Goal: Task Accomplishment & Management: Complete application form

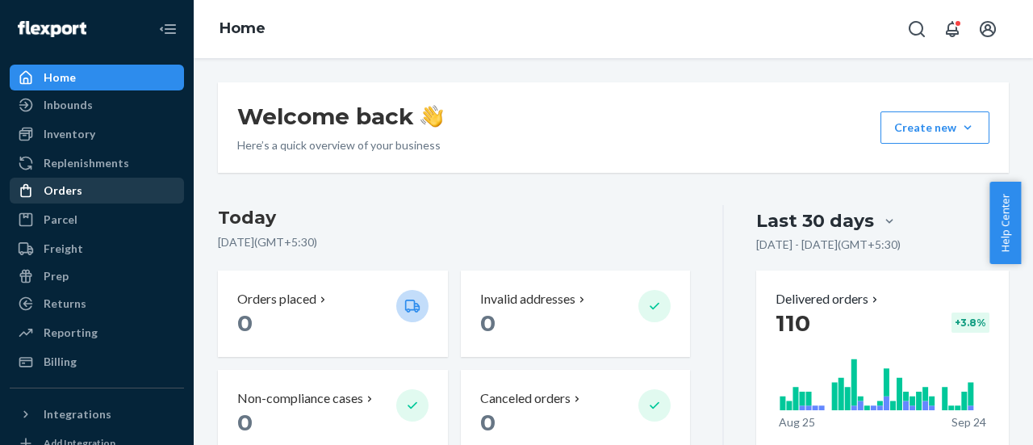
click at [58, 185] on div "Orders" at bounding box center [63, 190] width 39 height 16
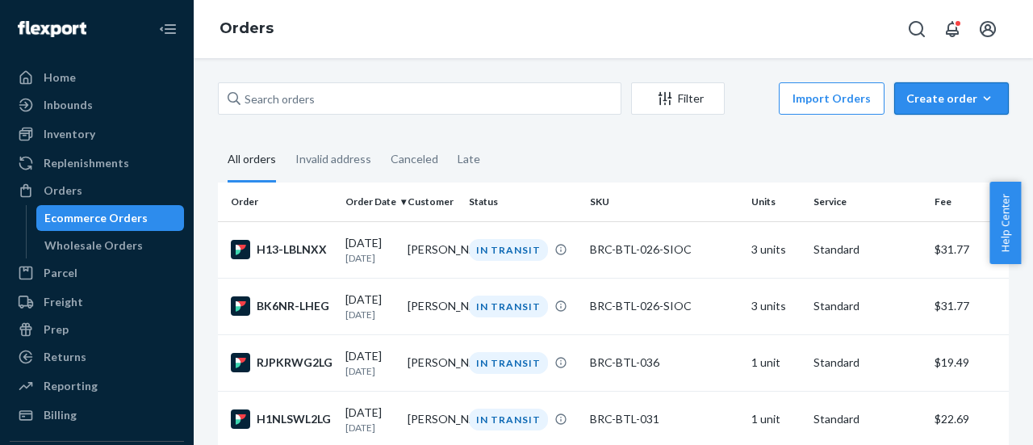
click at [907, 97] on div "Create order" at bounding box center [952, 98] width 90 height 16
click at [922, 135] on span "Ecommerce order" at bounding box center [961, 137] width 100 height 11
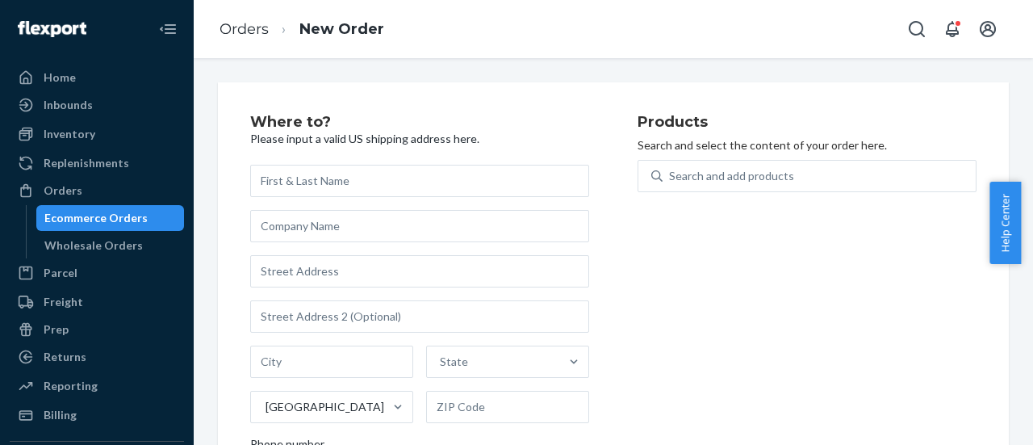
click at [487, 184] on input "text" at bounding box center [419, 181] width 339 height 32
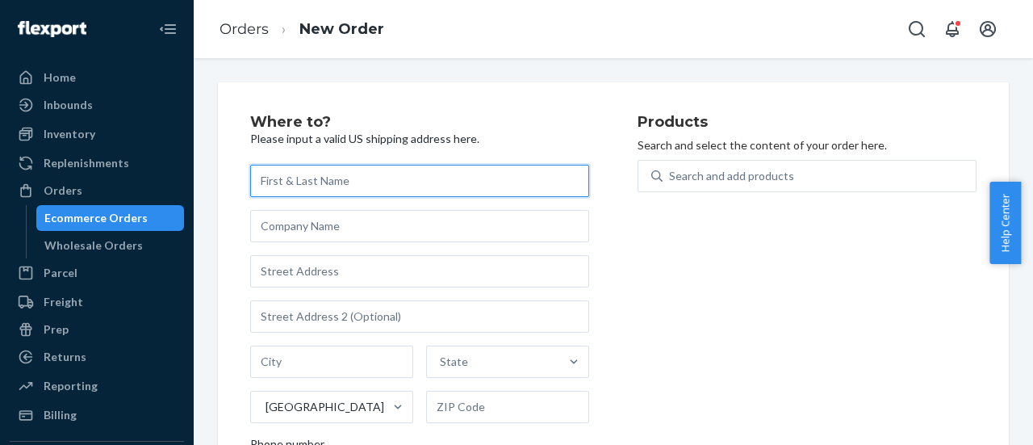
click at [382, 178] on input "text" at bounding box center [419, 181] width 339 height 32
type input "[PERSON_NAME]"
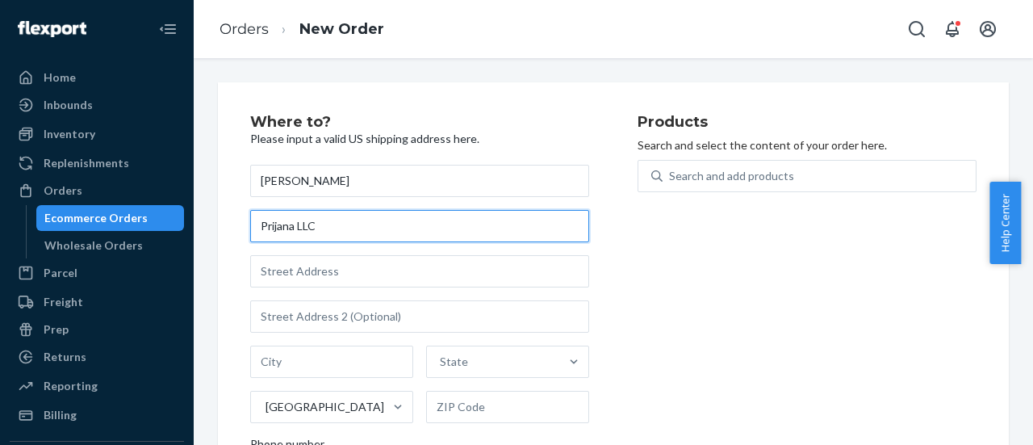
type input "Prijana LLC"
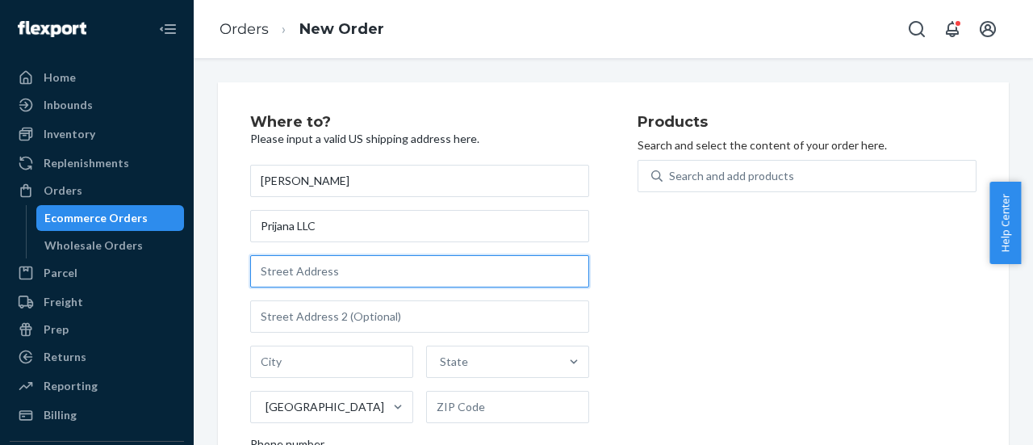
paste input "1507 Montan"
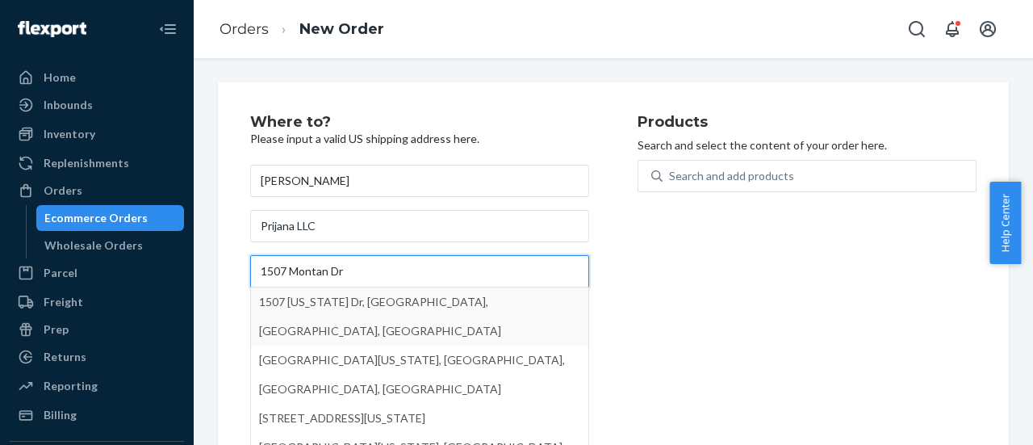
type input "1507 Montan Dr"
type input "Downingtown"
type input "19335"
type input "1507 [US_STATE] Dr"
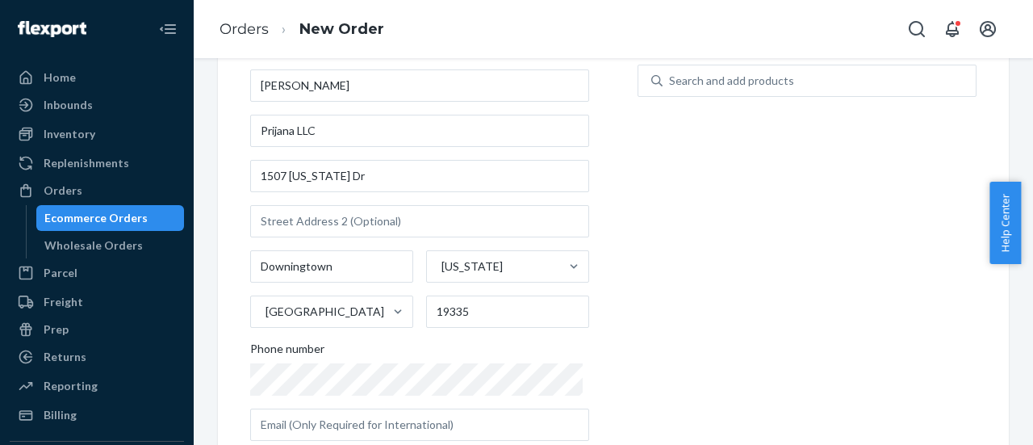
scroll to position [136, 0]
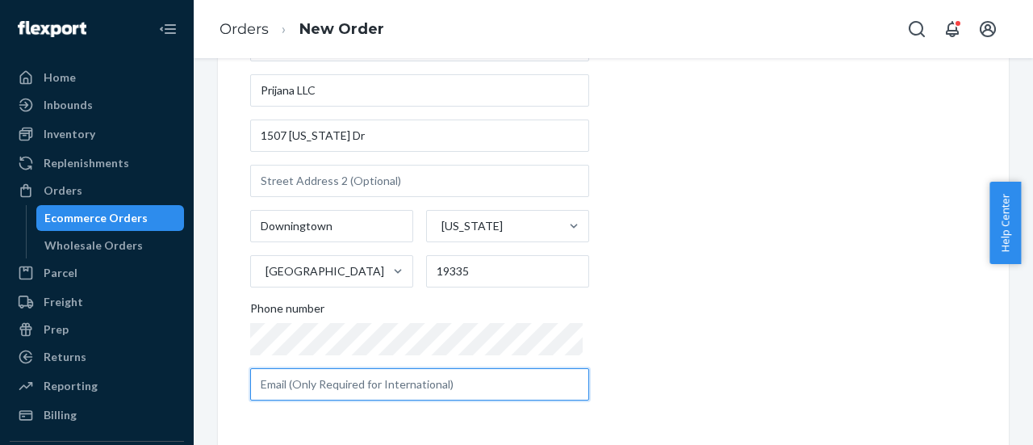
click at [465, 383] on input "text" at bounding box center [419, 384] width 339 height 32
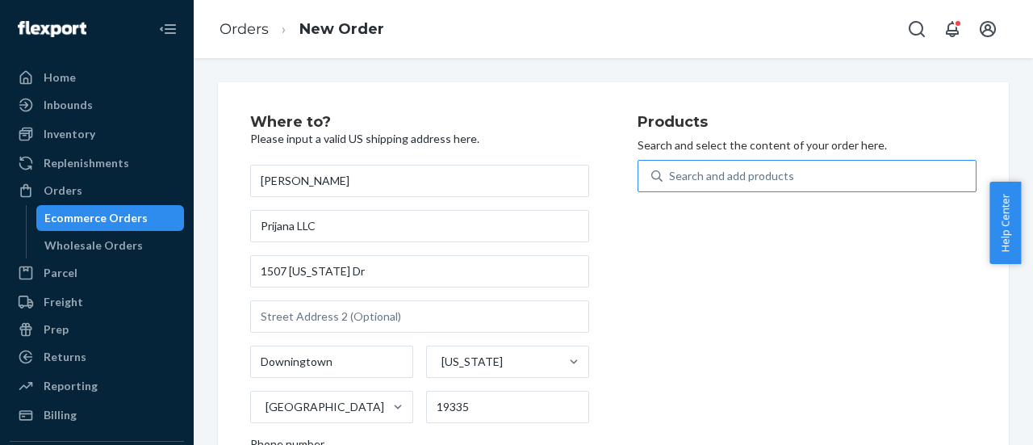
click at [746, 176] on div "Search and add products" at bounding box center [731, 176] width 125 height 16
click at [671, 176] on input "Search and add products" at bounding box center [670, 176] width 2 height 16
click at [749, 176] on div "Search and add products" at bounding box center [731, 176] width 125 height 16
click at [671, 176] on input "0 results available. Use Up and Down to choose options, press Enter to select t…" at bounding box center [670, 176] width 2 height 16
